Goal: Find specific page/section: Find specific page/section

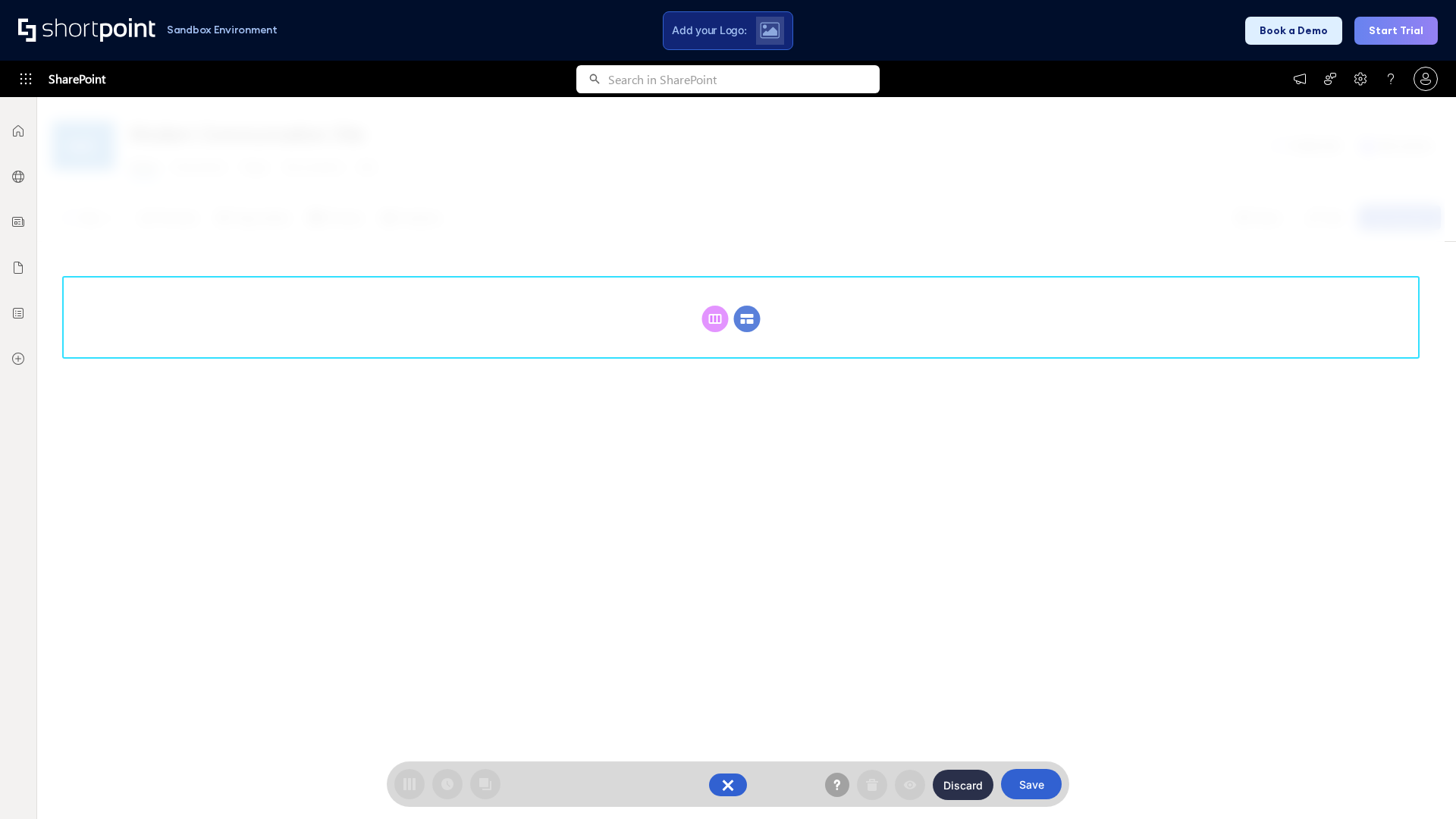
scroll to position [209, 0]
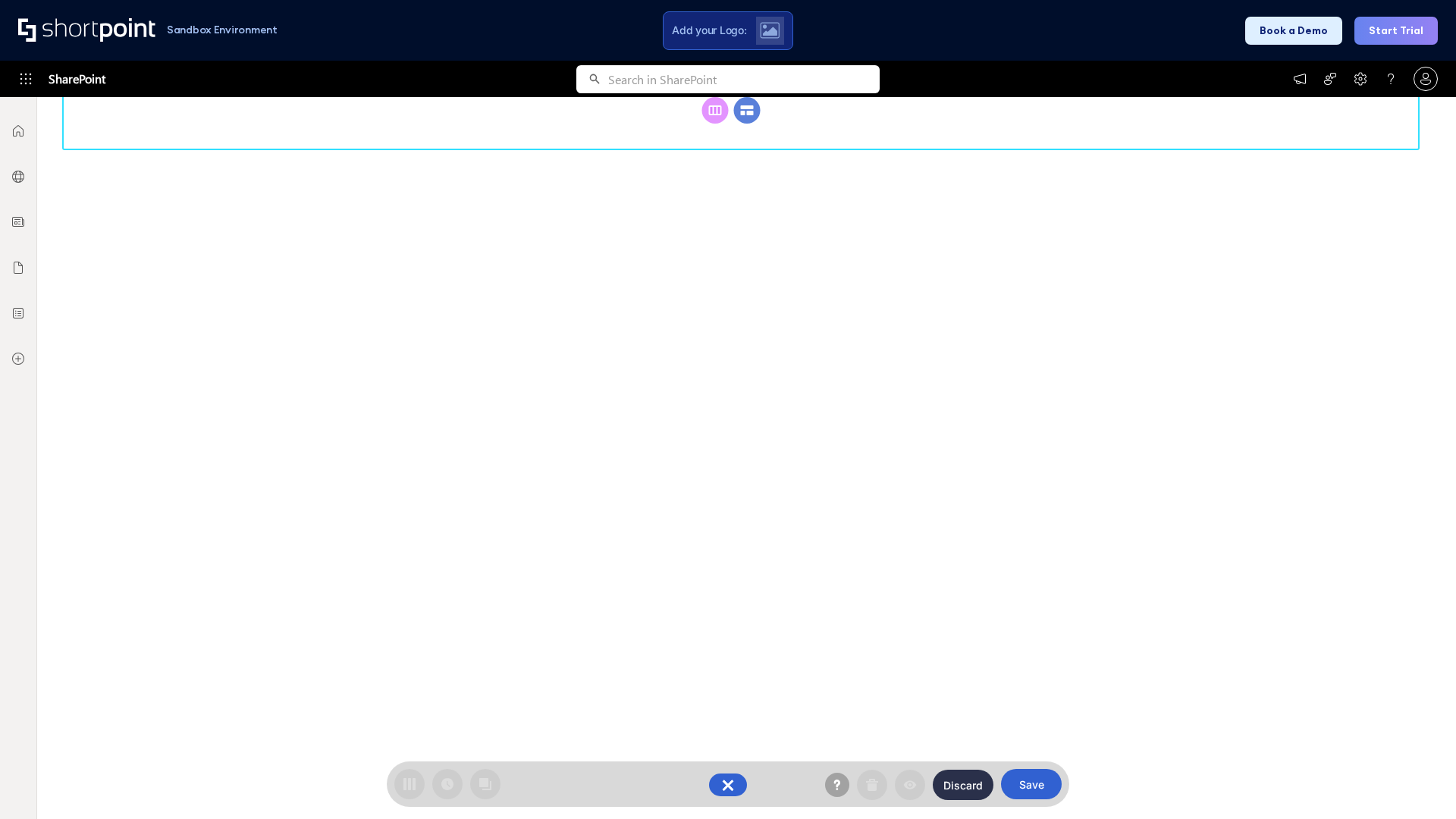
click at [747, 110] on circle at bounding box center [747, 110] width 27 height 27
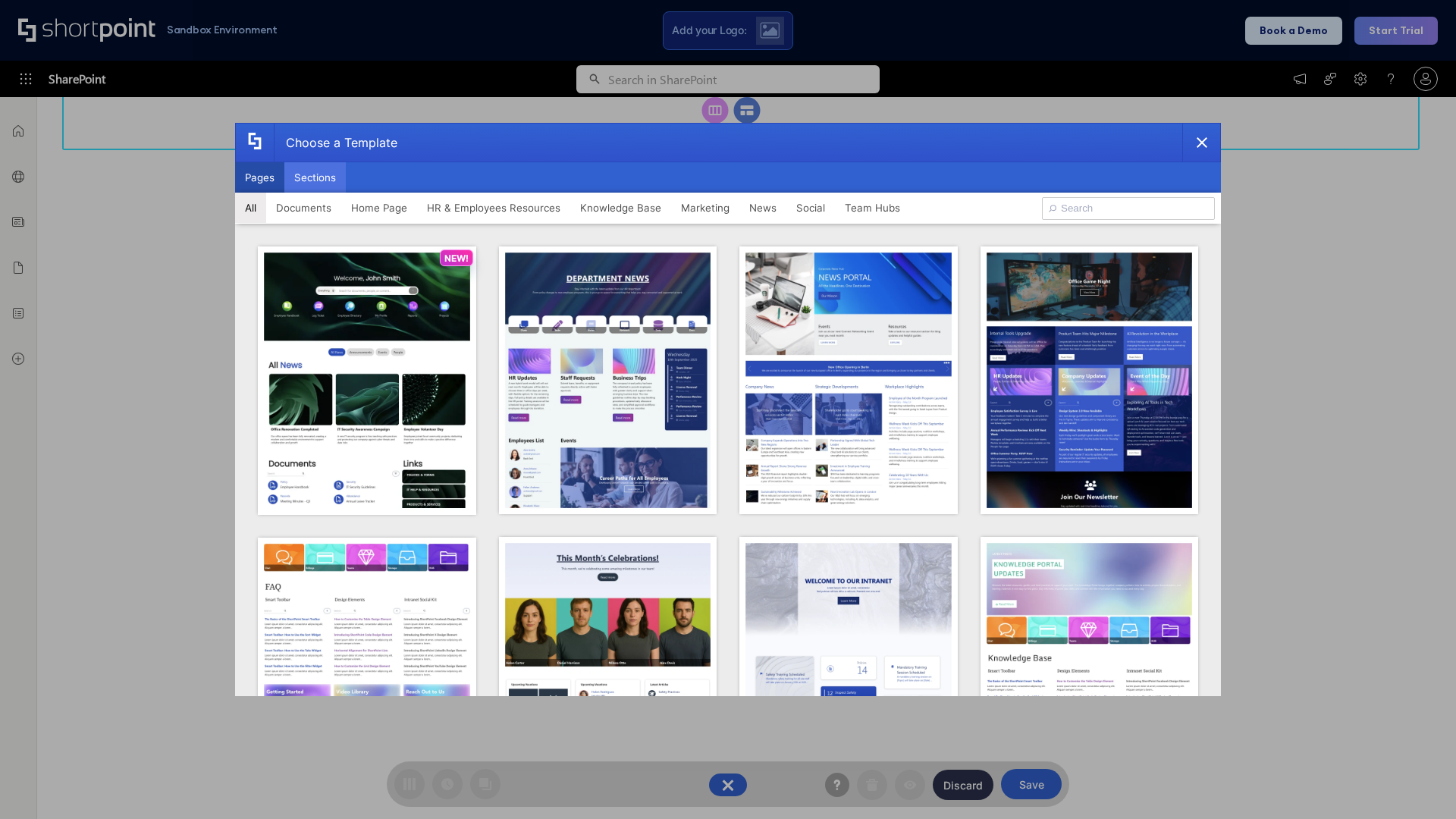
click at [314, 178] on button "Sections" at bounding box center [315, 178] width 61 height 31
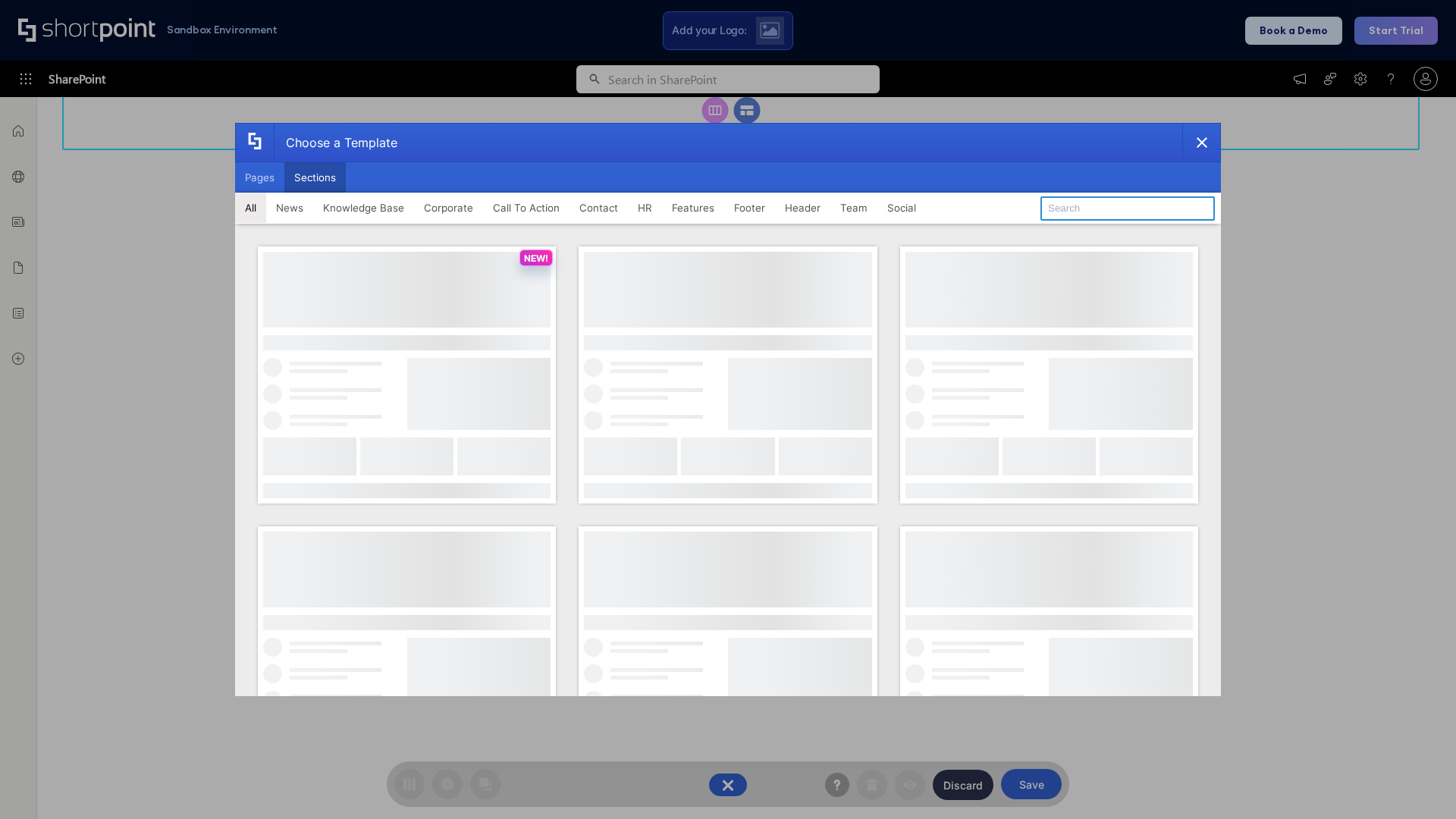
type input "Knowledge Base 4"
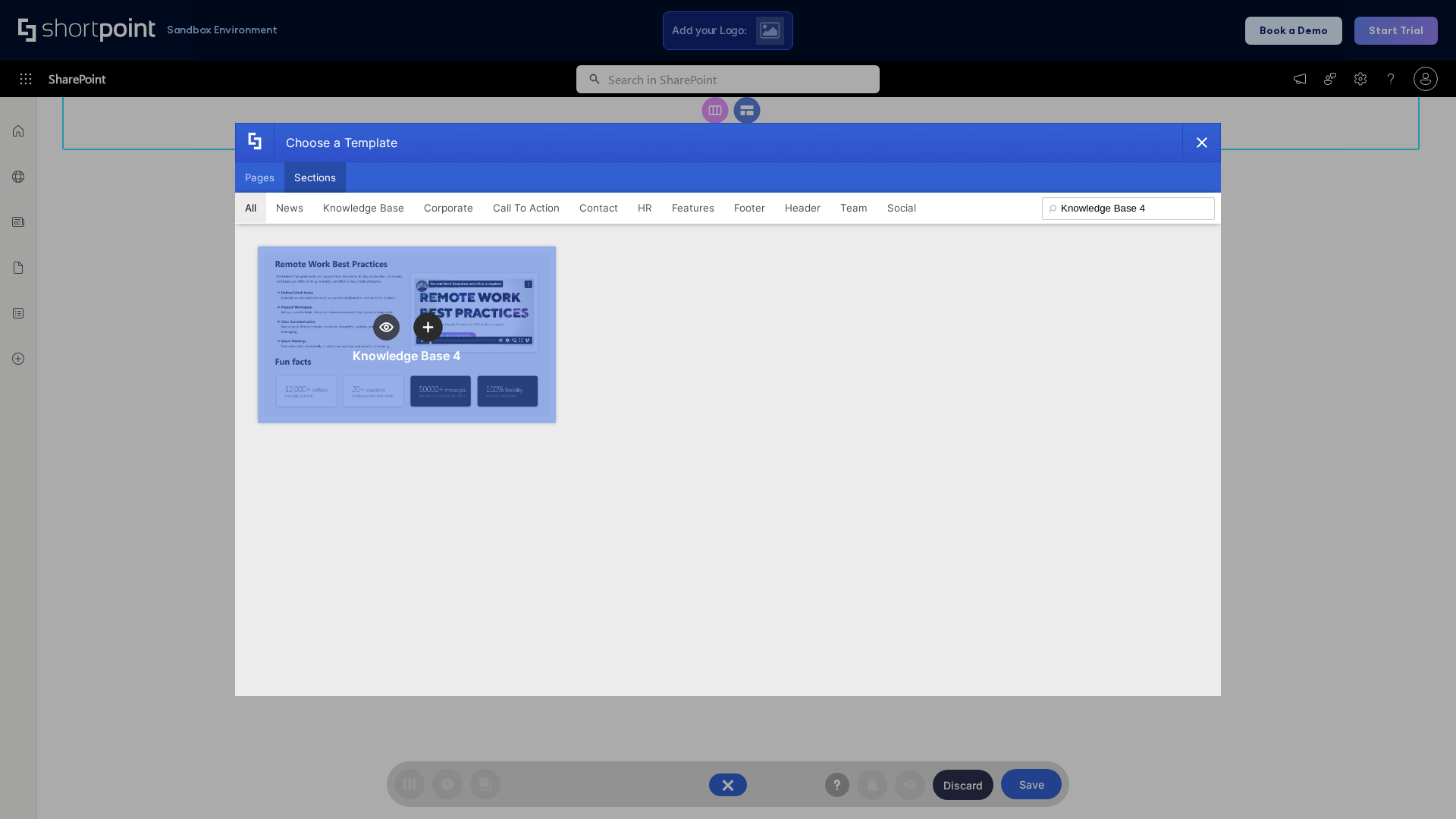
click at [428, 327] on icon "template selector" at bounding box center [428, 327] width 11 height 11
